Goal: Task Accomplishment & Management: Manage account settings

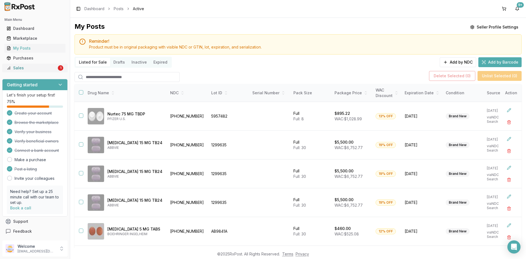
click at [38, 67] on div "Sales" at bounding box center [32, 67] width 50 height 5
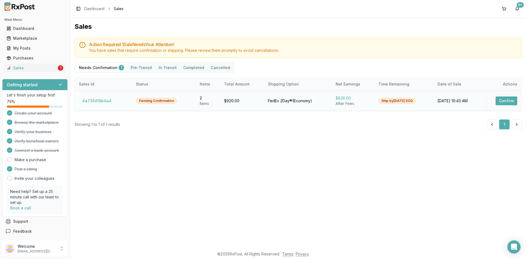
click at [499, 102] on button "Confirm" at bounding box center [506, 100] width 22 height 9
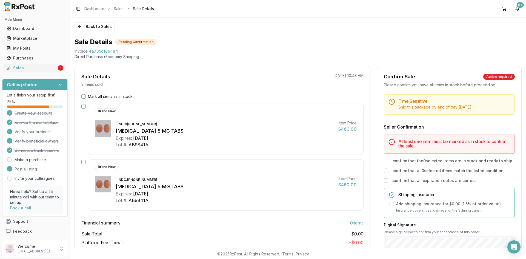
click at [84, 97] on button "Mark all items as in stock" at bounding box center [83, 96] width 4 height 4
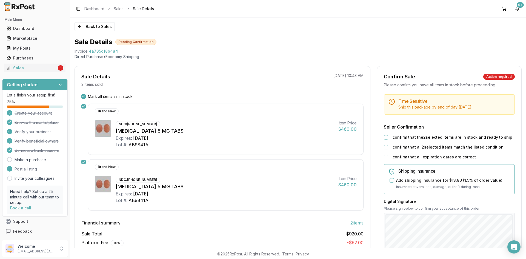
scroll to position [27, 0]
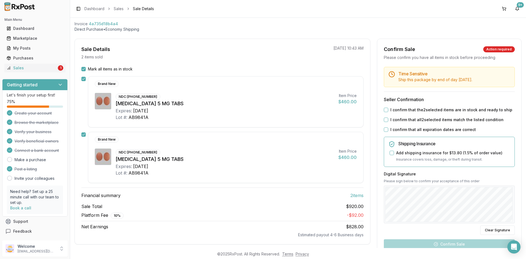
click at [385, 110] on button "I confirm that the 2 selected items are in stock and ready to ship" at bounding box center [386, 110] width 4 height 4
click at [386, 120] on button "I confirm that all 2 selected items match the listed condition" at bounding box center [386, 119] width 4 height 4
click at [386, 128] on button "I confirm that all expiration dates are correct" at bounding box center [386, 129] width 4 height 4
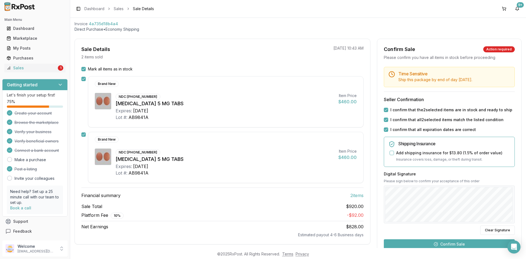
click at [460, 245] on button "Confirm Sale" at bounding box center [449, 244] width 131 height 10
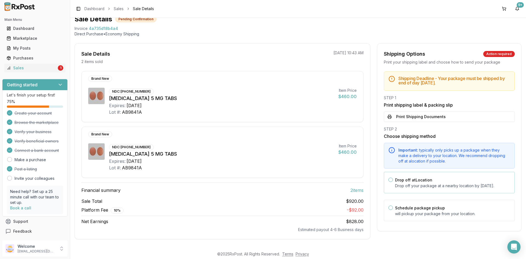
scroll to position [23, 0]
click at [395, 115] on button "Print Shipping Documents" at bounding box center [449, 116] width 131 height 10
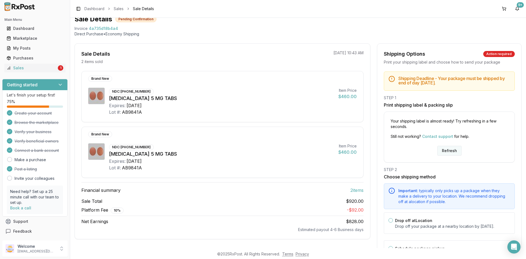
click at [445, 147] on button "Refresh" at bounding box center [449, 151] width 24 height 10
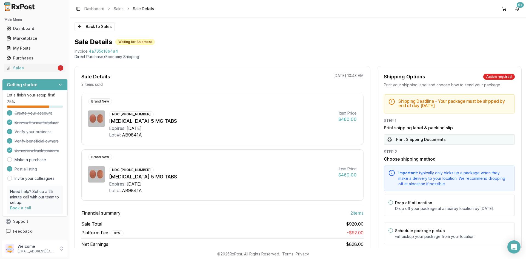
click at [417, 136] on button "Print Shipping Documents" at bounding box center [449, 139] width 131 height 10
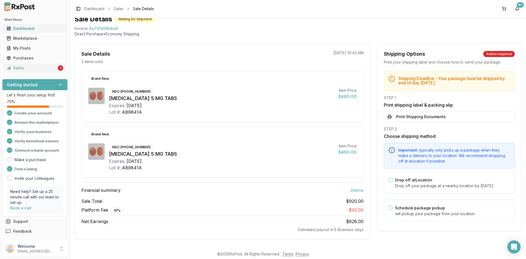
click at [28, 28] on div "Dashboard" at bounding box center [35, 28] width 57 height 5
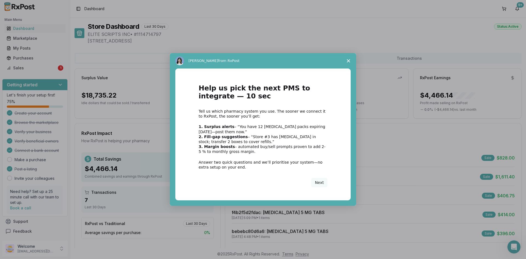
click at [346, 62] on span "Close survey" at bounding box center [348, 60] width 15 height 15
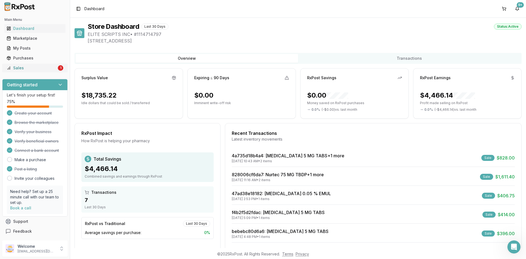
click at [18, 69] on div "Sales" at bounding box center [32, 67] width 50 height 5
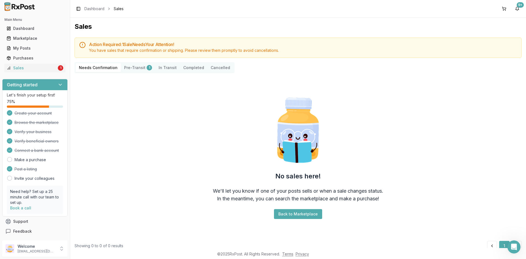
click at [130, 64] on button "Pre-Transit 1" at bounding box center [138, 67] width 35 height 9
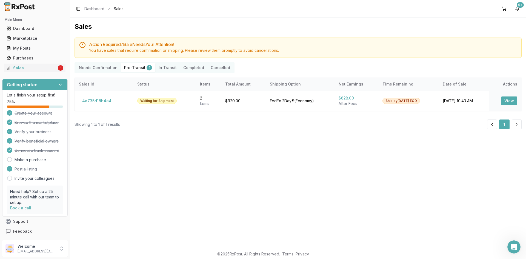
click at [132, 69] on button "Pre-Transit 1" at bounding box center [138, 67] width 35 height 9
